Goal: Task Accomplishment & Management: Manage account settings

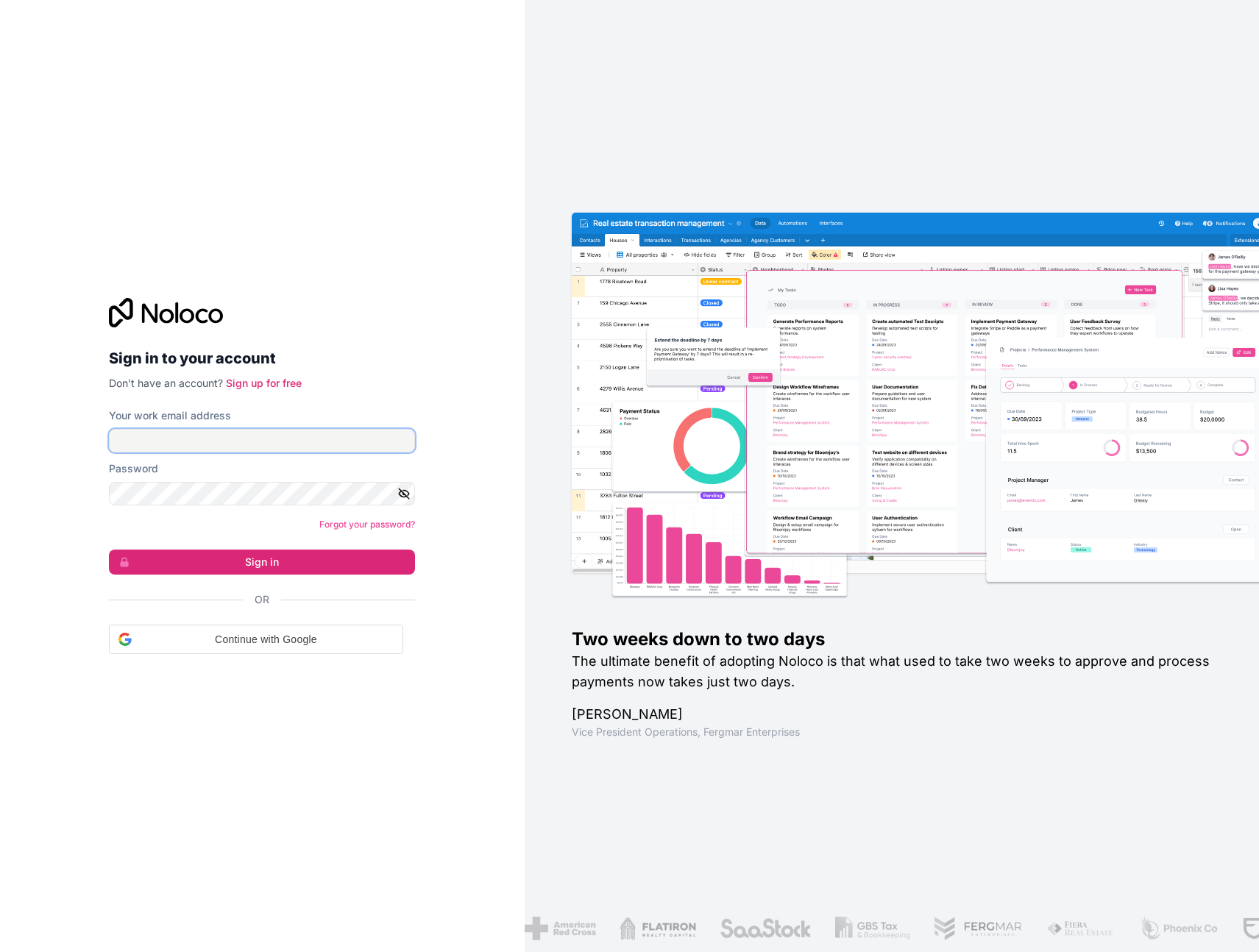
click at [227, 436] on input "Your work email address" at bounding box center [262, 441] width 306 height 24
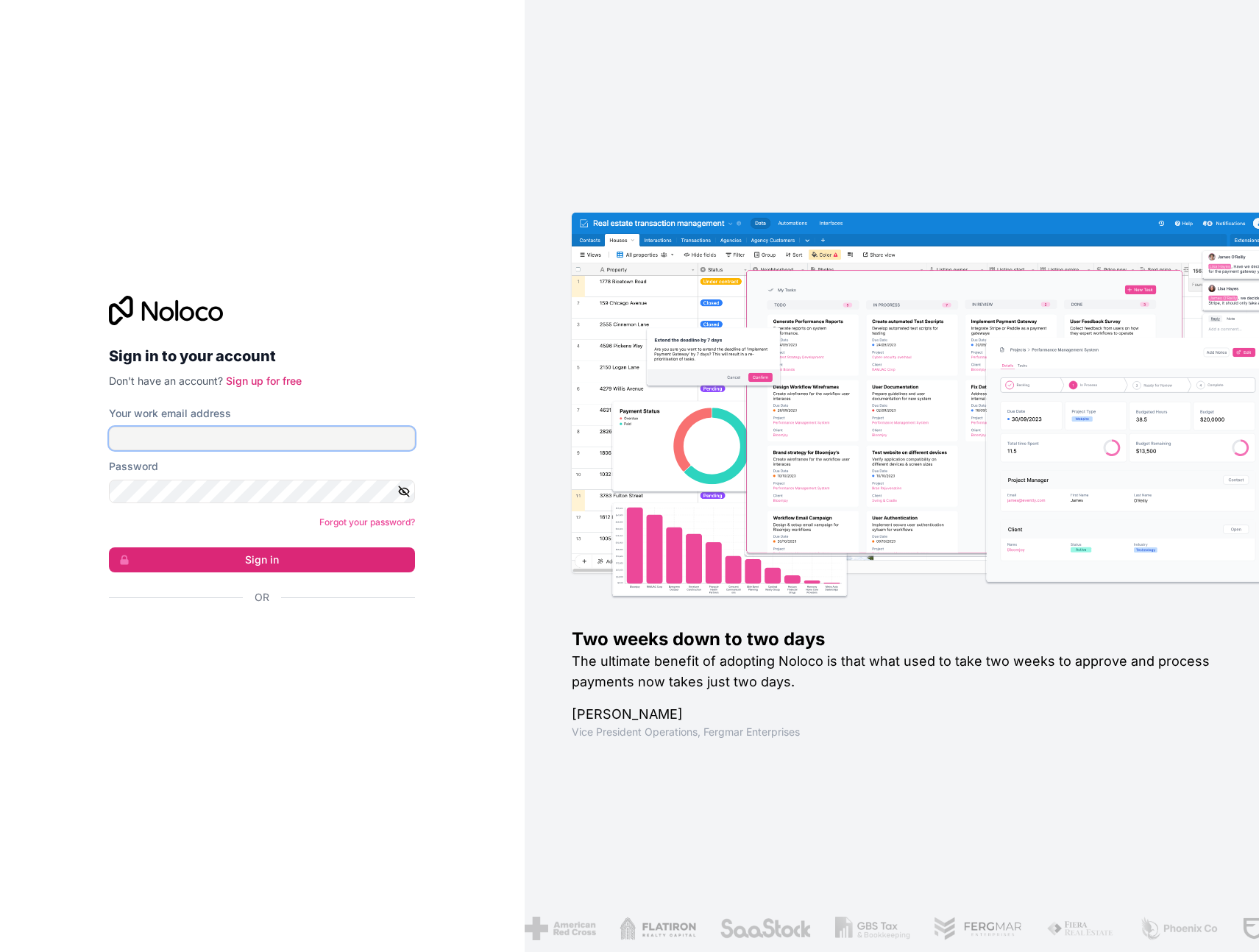
type input "[EMAIL_ADDRESS][DOMAIN_NAME]"
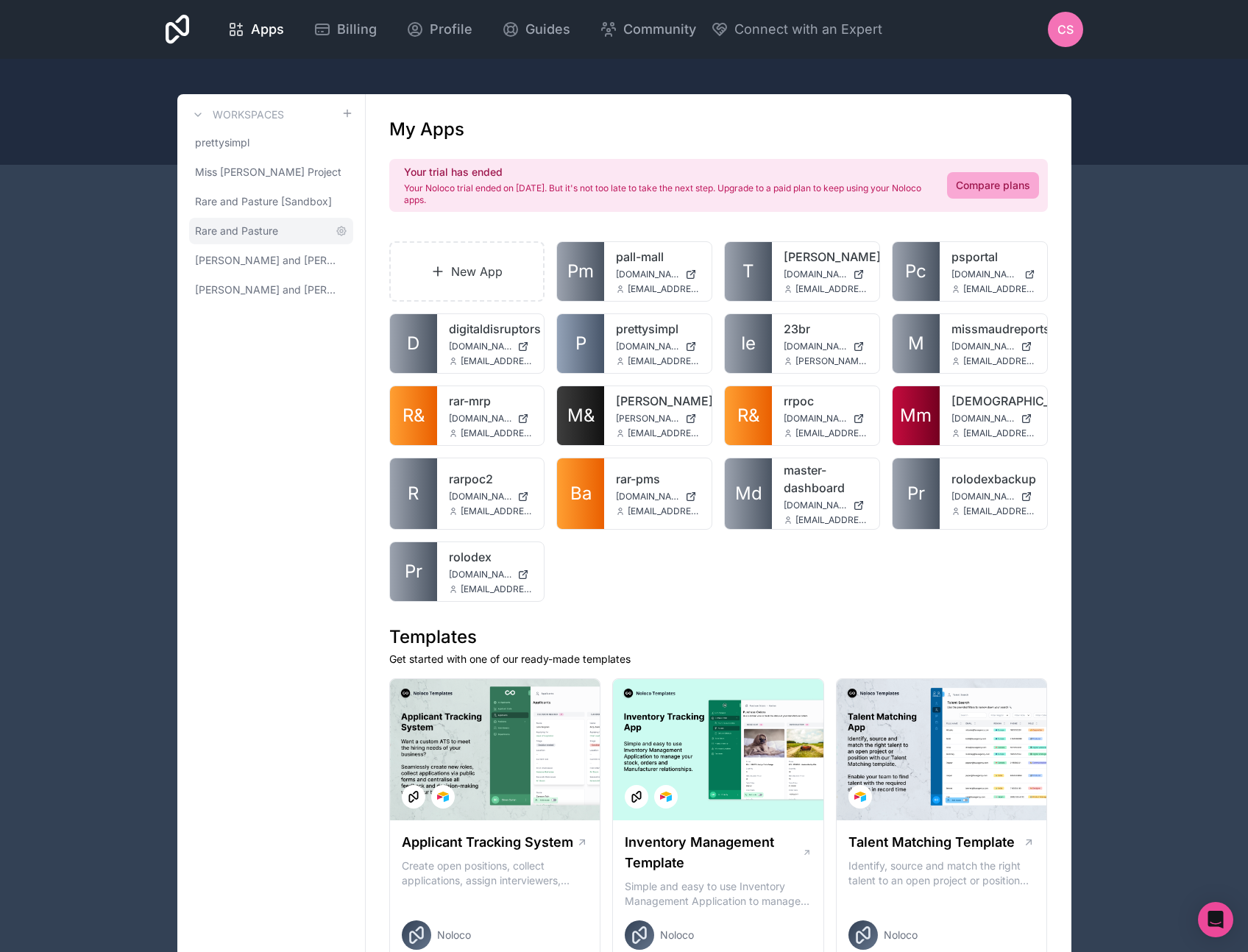
click at [231, 235] on span "Rare and Pasture" at bounding box center [237, 231] width 84 height 15
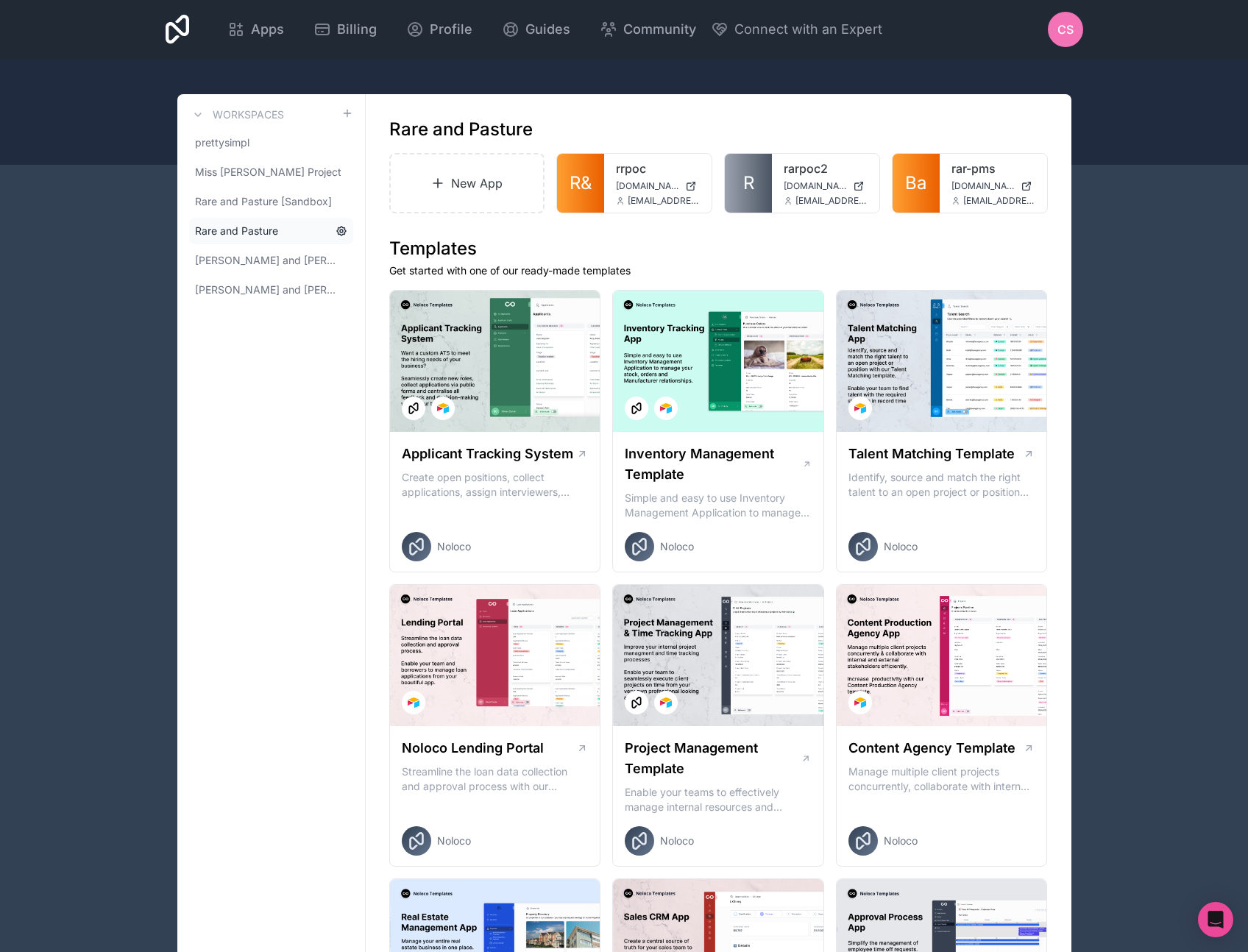
click at [337, 229] on icon at bounding box center [341, 231] width 11 height 11
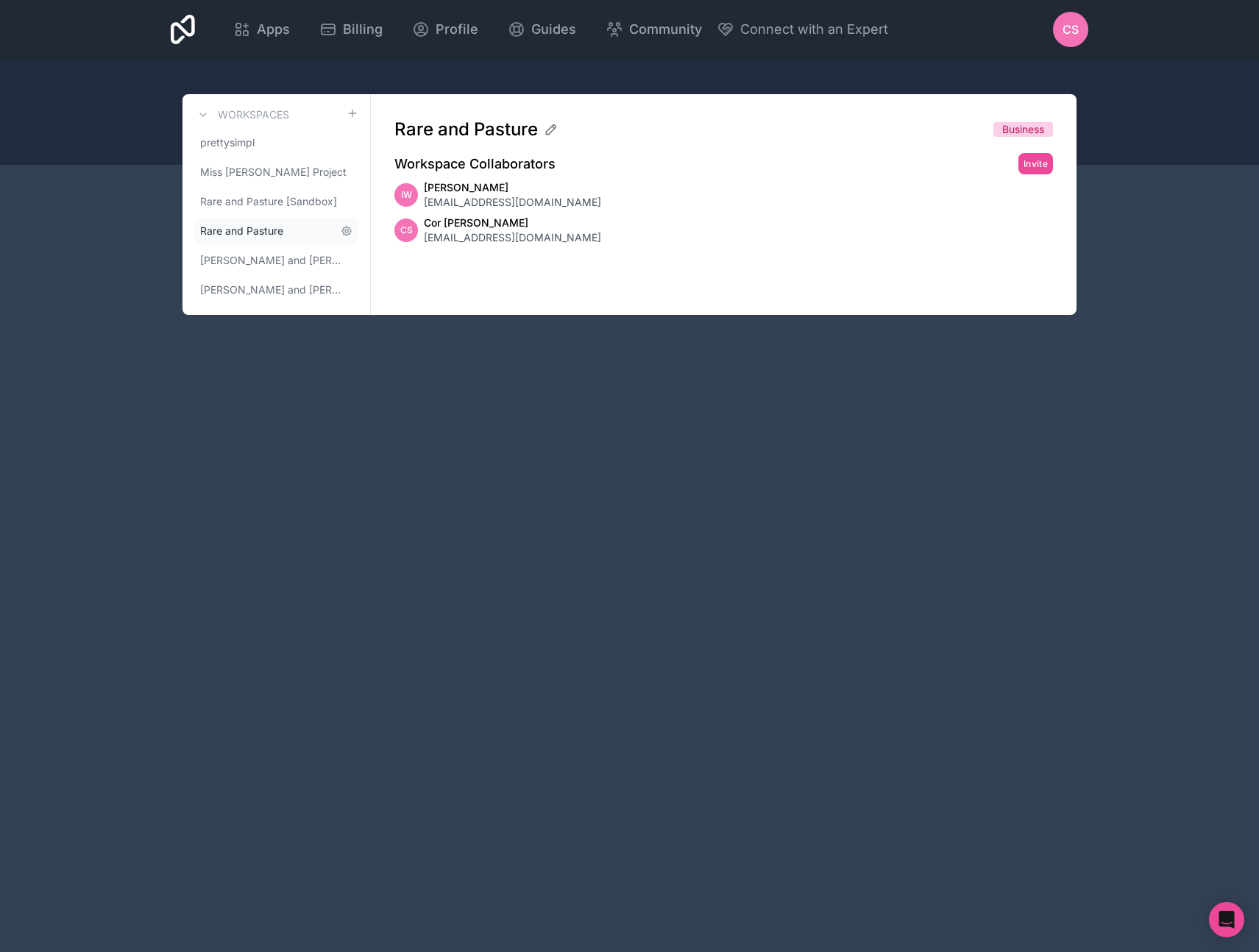
click at [245, 231] on span "Rare and Pasture" at bounding box center [241, 231] width 84 height 15
click at [272, 235] on span "Rare and Pasture" at bounding box center [241, 231] width 84 height 15
click at [250, 31] on icon at bounding box center [242, 29] width 18 height 18
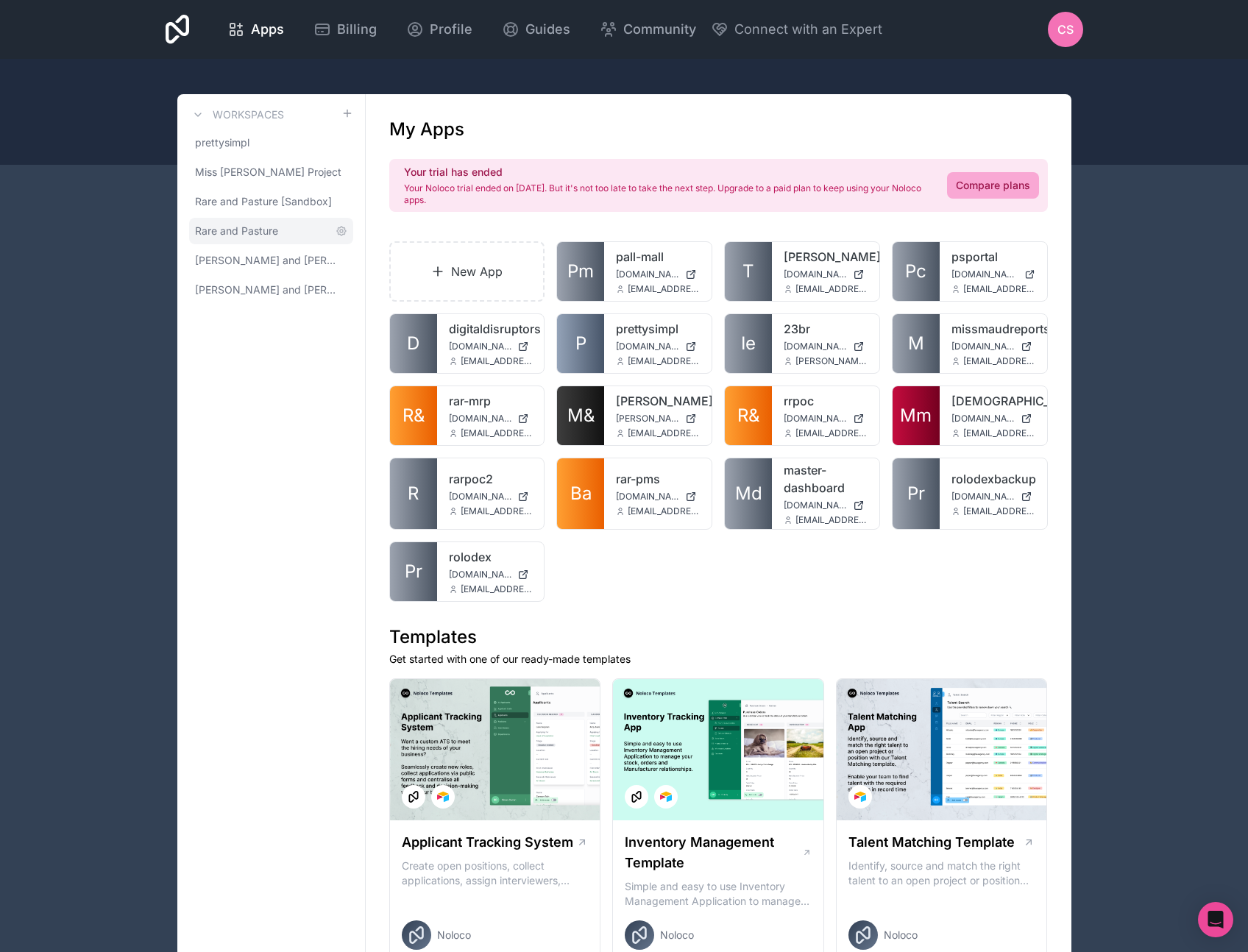
click at [255, 228] on span "Rare and Pasture" at bounding box center [237, 231] width 84 height 15
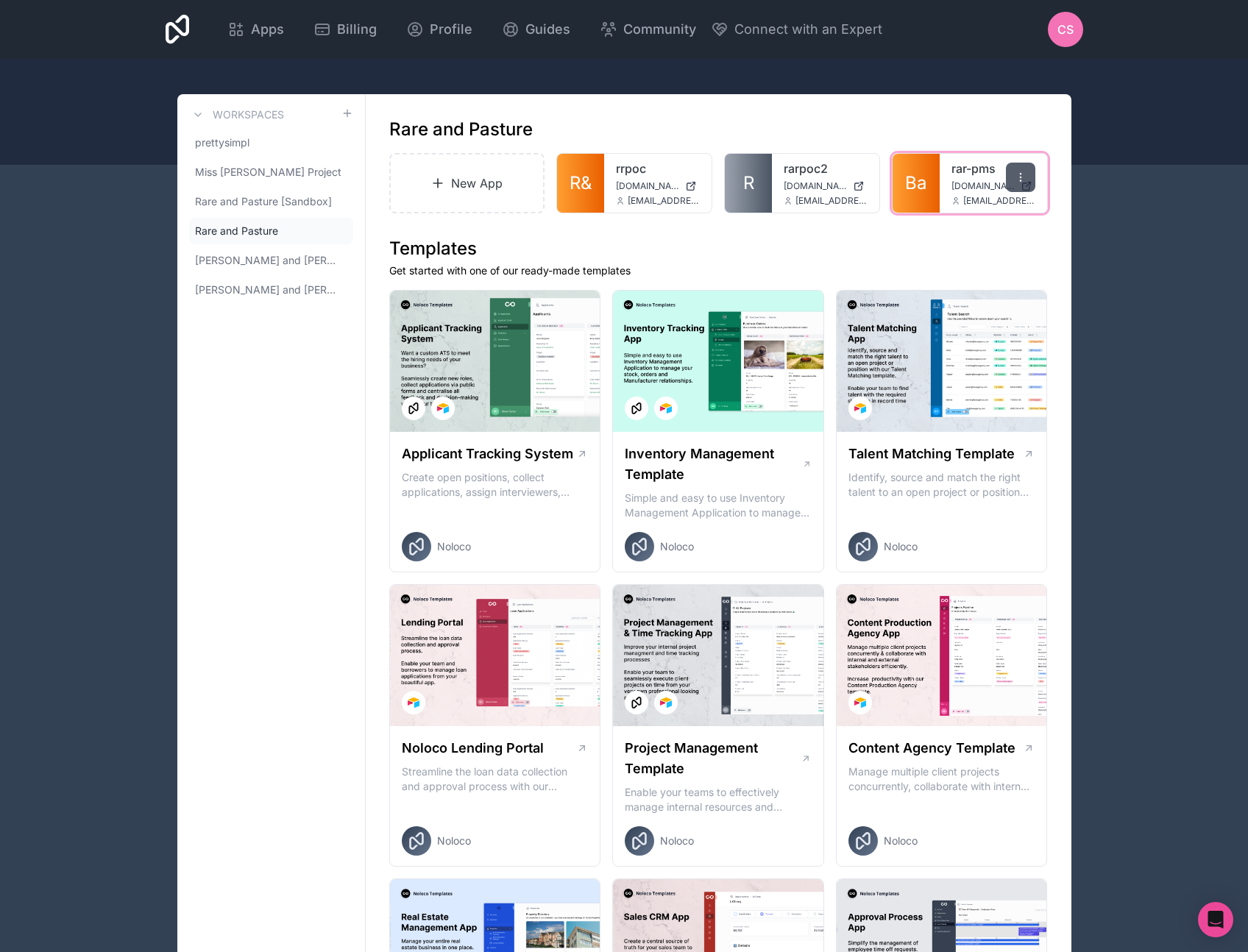
click at [1018, 181] on icon at bounding box center [1020, 177] width 11 height 11
click at [341, 230] on icon at bounding box center [341, 231] width 3 height 3
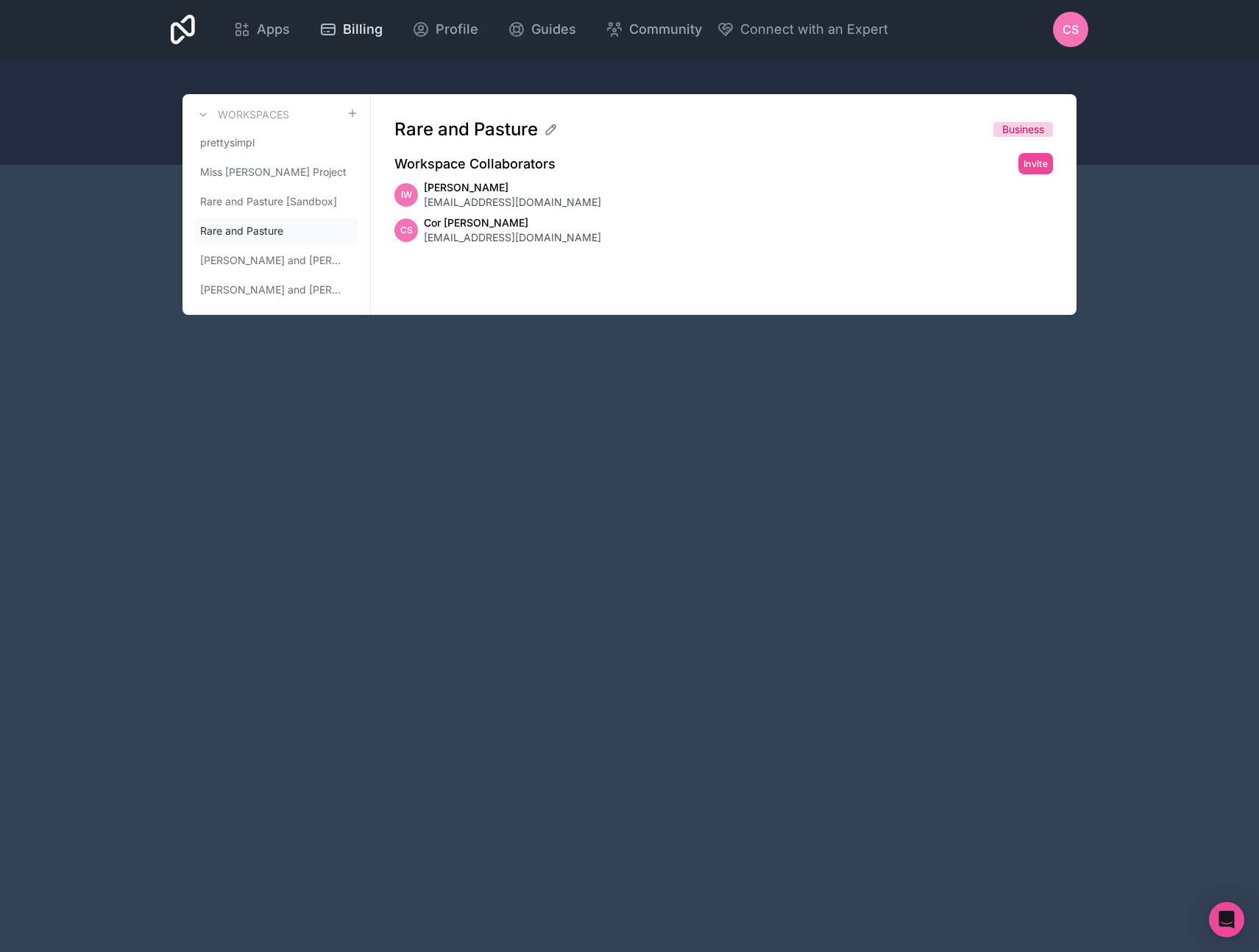
click at [353, 28] on span "Billing" at bounding box center [362, 29] width 40 height 20
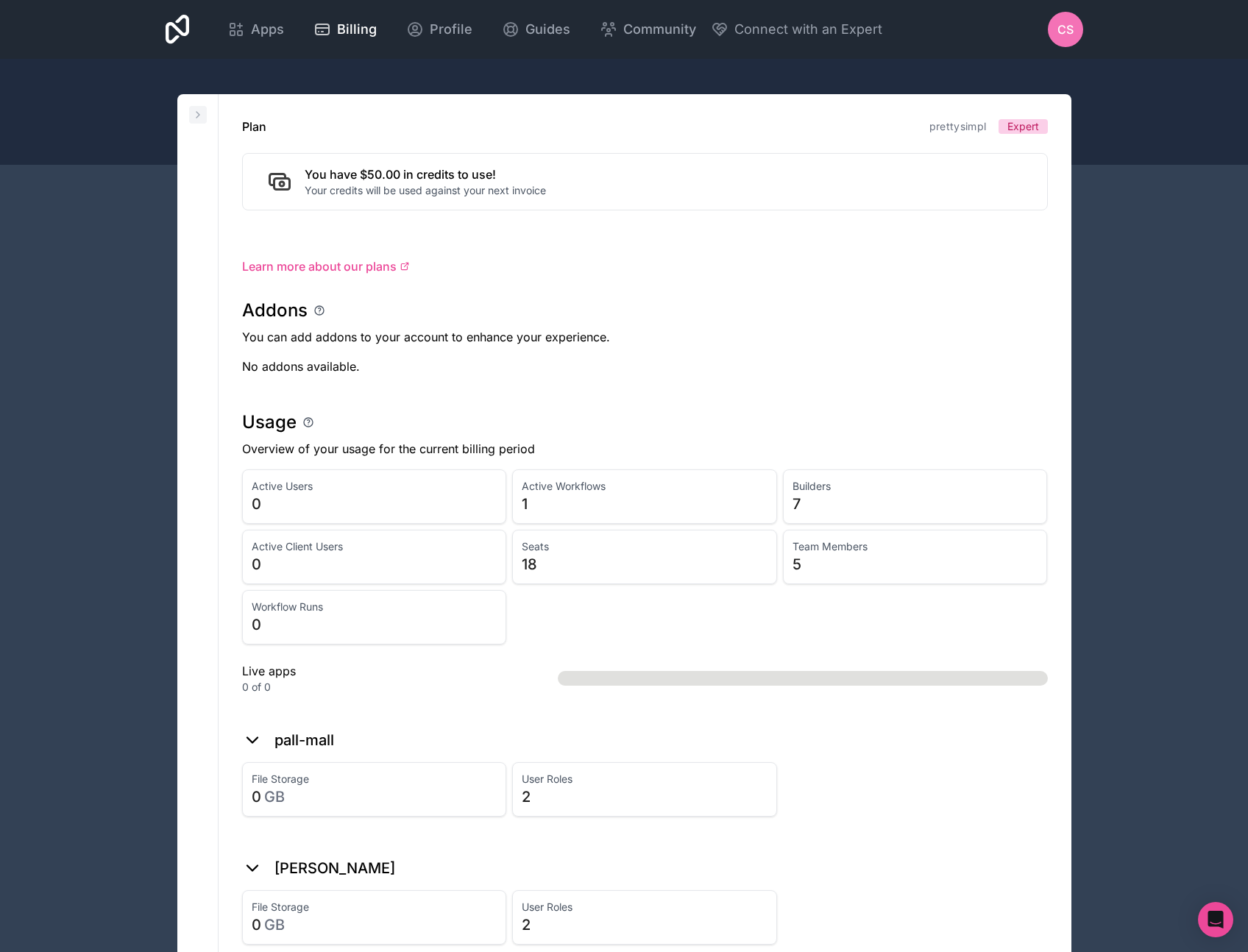
click at [195, 110] on icon at bounding box center [197, 114] width 11 height 11
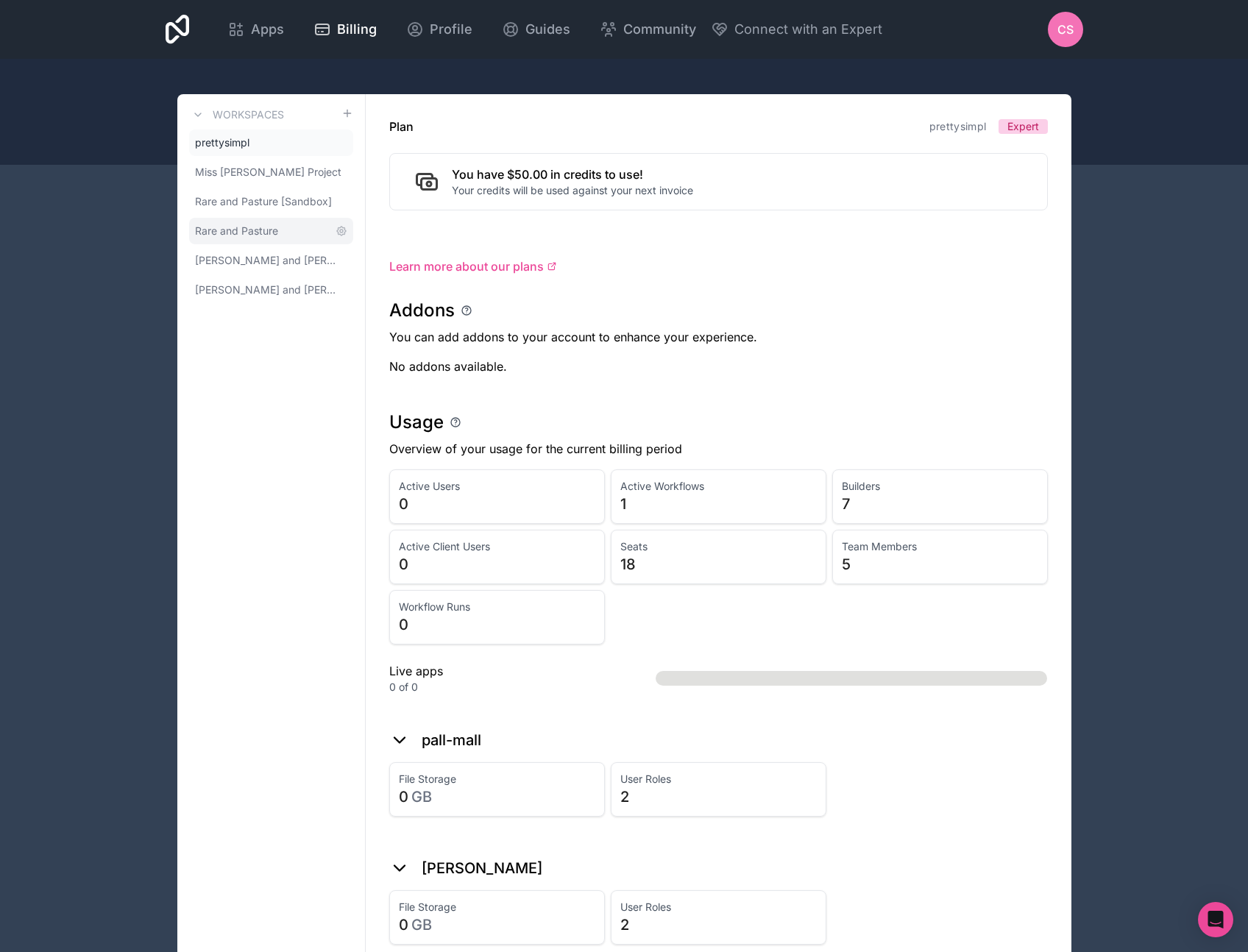
click at [246, 227] on span "Rare and Pasture" at bounding box center [237, 231] width 84 height 15
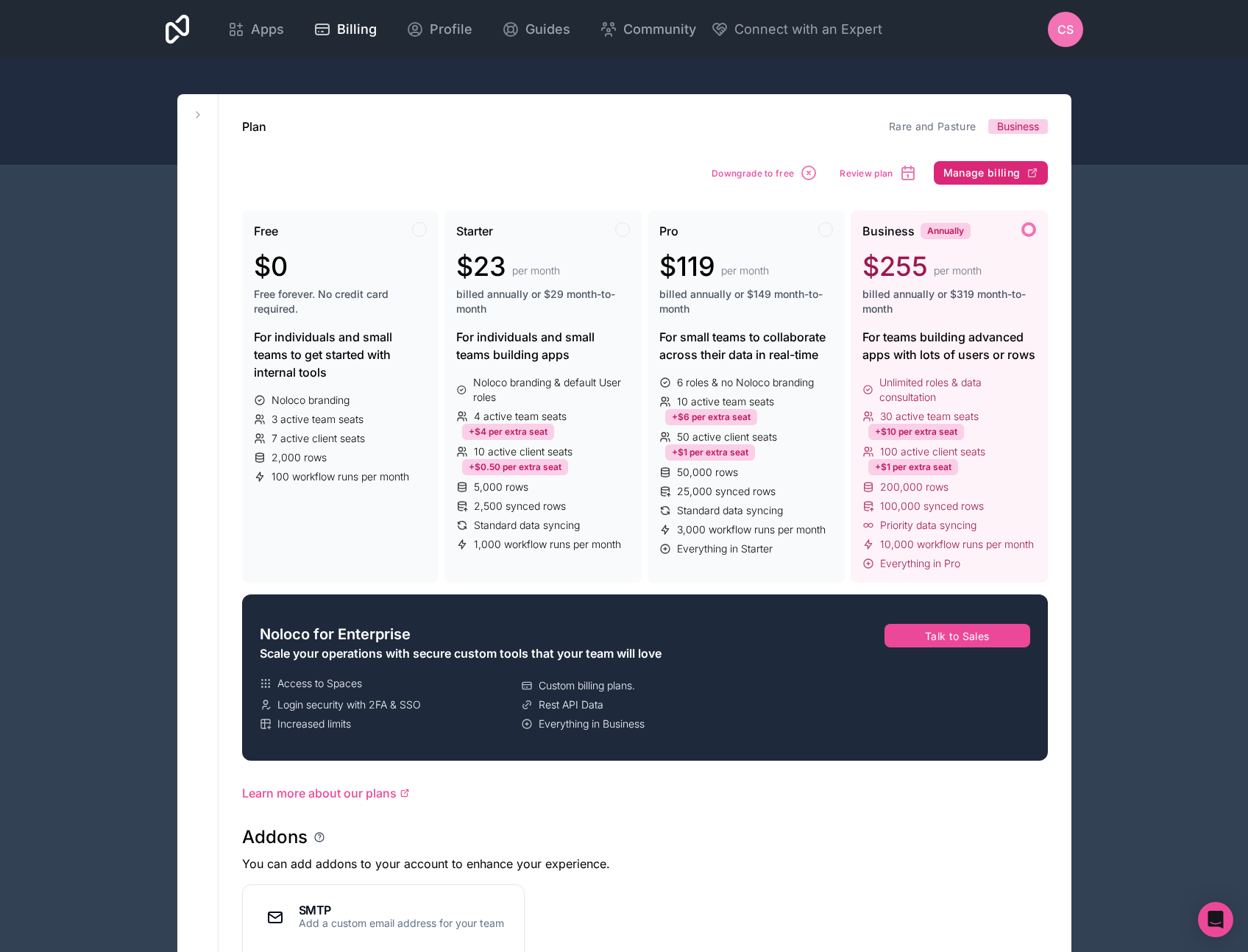
click at [984, 172] on span "Manage billing" at bounding box center [982, 172] width 77 height 13
